Goal: Transaction & Acquisition: Download file/media

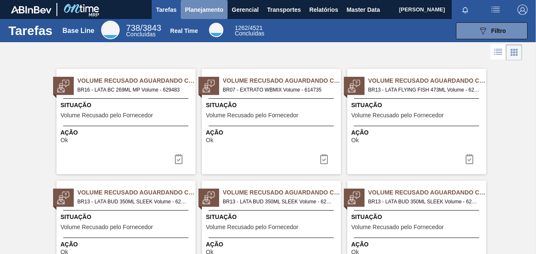
click at [211, 7] on span "Planejamento" at bounding box center [204, 10] width 38 height 10
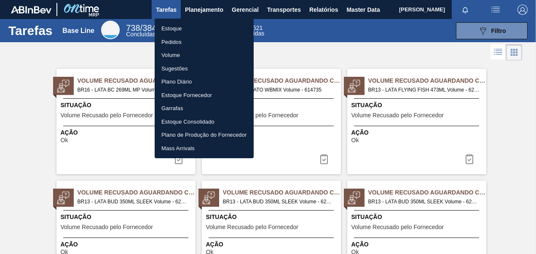
click at [323, 8] on div at bounding box center [268, 127] width 536 height 254
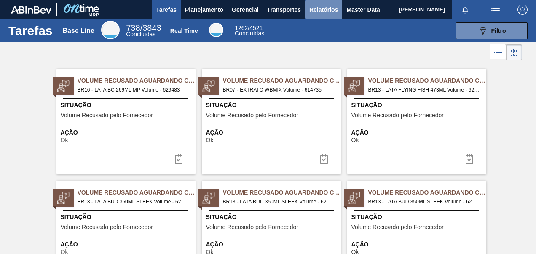
click at [322, 9] on span "Relatórios" at bounding box center [323, 10] width 29 height 10
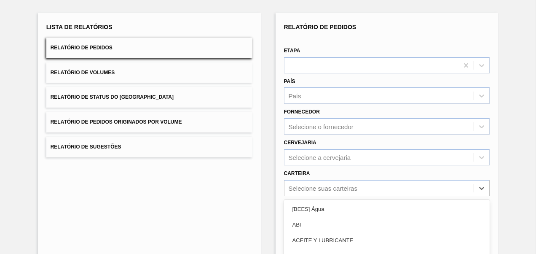
click at [304, 189] on div "option Açúcar Líquido focused, 5 of 101. 101 results available. Use Up and Down…" at bounding box center [387, 188] width 206 height 16
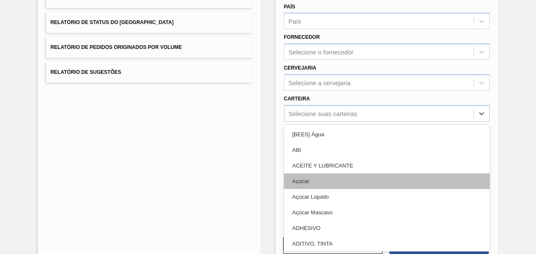
click at [308, 182] on div "Açúcar" at bounding box center [387, 181] width 206 height 16
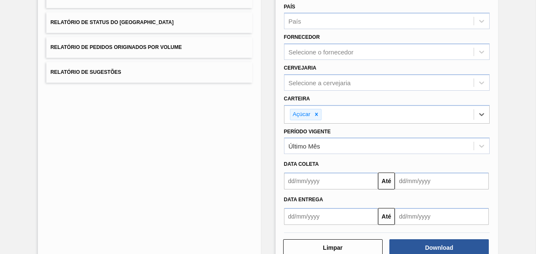
click at [316, 154] on div "Data coleta Até" at bounding box center [387, 171] width 213 height 35
click at [314, 148] on div "Último Mês" at bounding box center [305, 145] width 32 height 7
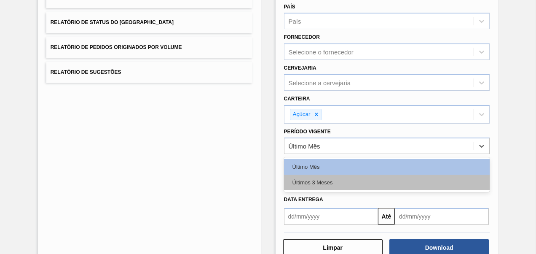
click at [308, 180] on div "Últimos 3 Meses" at bounding box center [387, 182] width 206 height 16
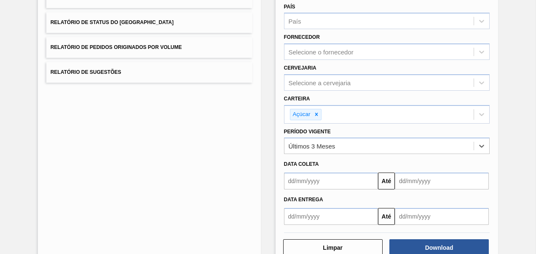
click at [310, 182] on input "text" at bounding box center [331, 180] width 94 height 17
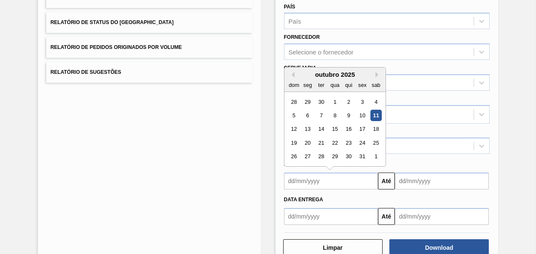
type input "[DATE]"
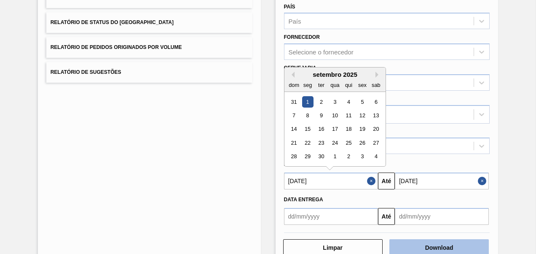
click at [421, 249] on button "Download" at bounding box center [438, 247] width 99 height 17
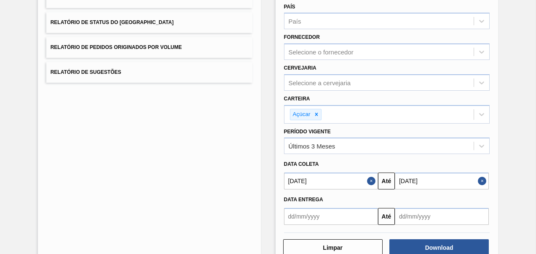
scroll to position [0, 0]
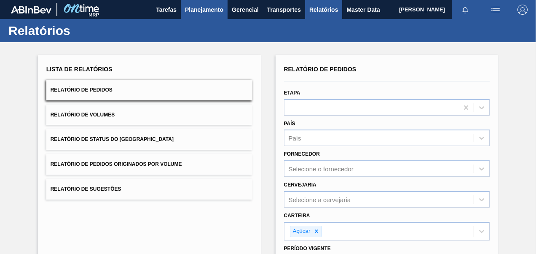
click at [212, 5] on span "Planejamento" at bounding box center [204, 10] width 38 height 10
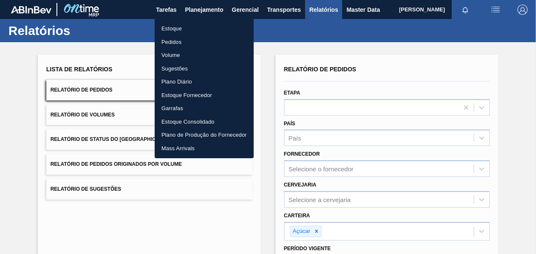
click at [181, 38] on li "Pedidos" at bounding box center [204, 41] width 99 height 13
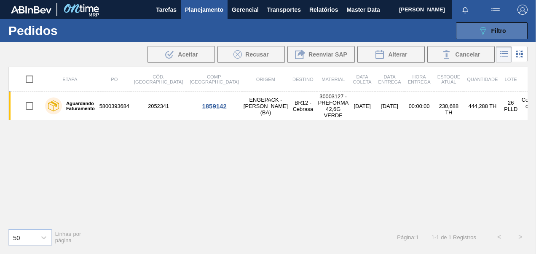
click at [501, 33] on span "Filtro" at bounding box center [498, 30] width 15 height 7
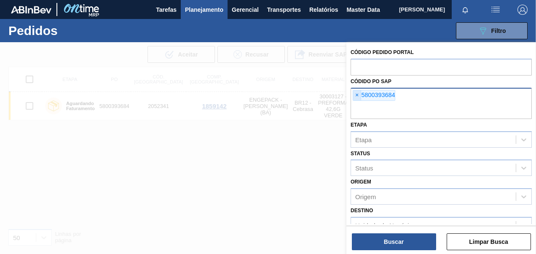
click at [357, 95] on span "×" at bounding box center [357, 95] width 8 height 10
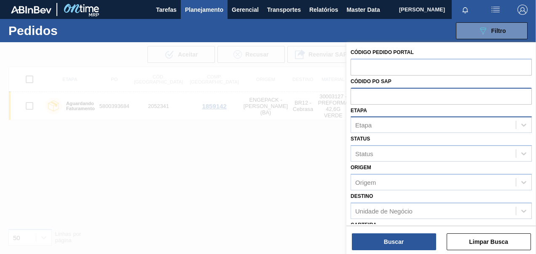
paste input "5800389931"
type input "5800389931"
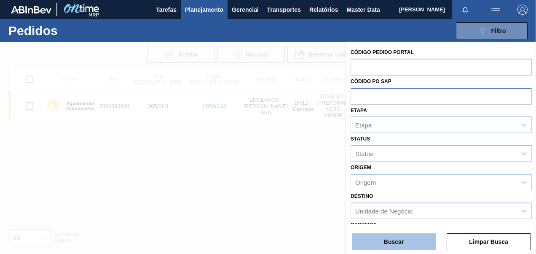
click at [390, 233] on div "Buscar Limpar Busca" at bounding box center [441, 237] width 190 height 24
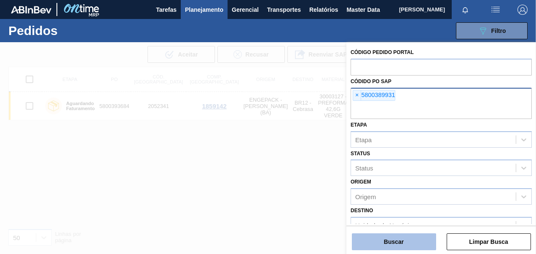
click at [391, 239] on button "Buscar" at bounding box center [394, 241] width 84 height 17
